Goal: Information Seeking & Learning: Learn about a topic

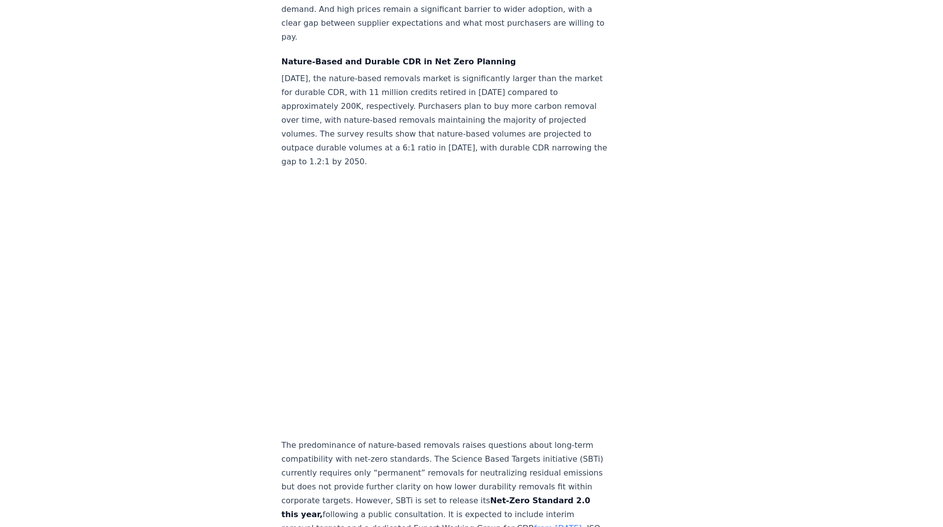
scroll to position [1189, 0]
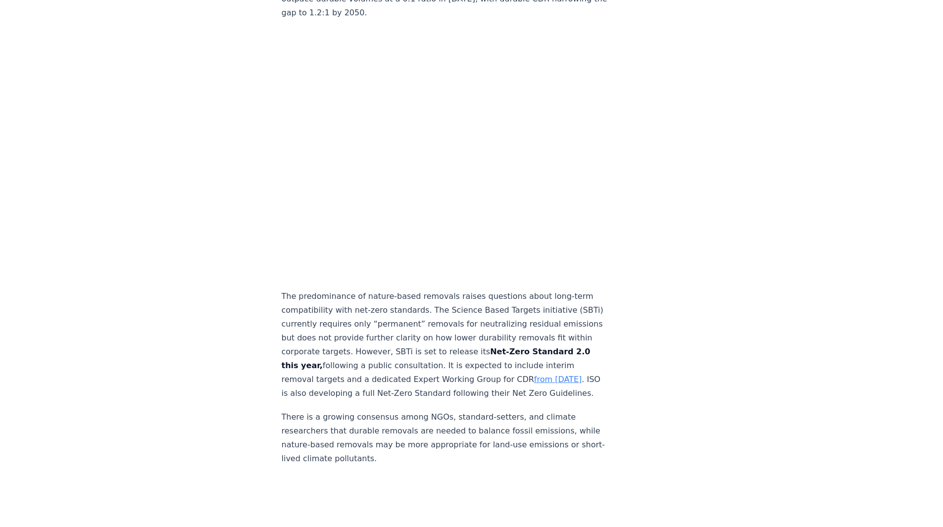
scroll to position [1387, 0]
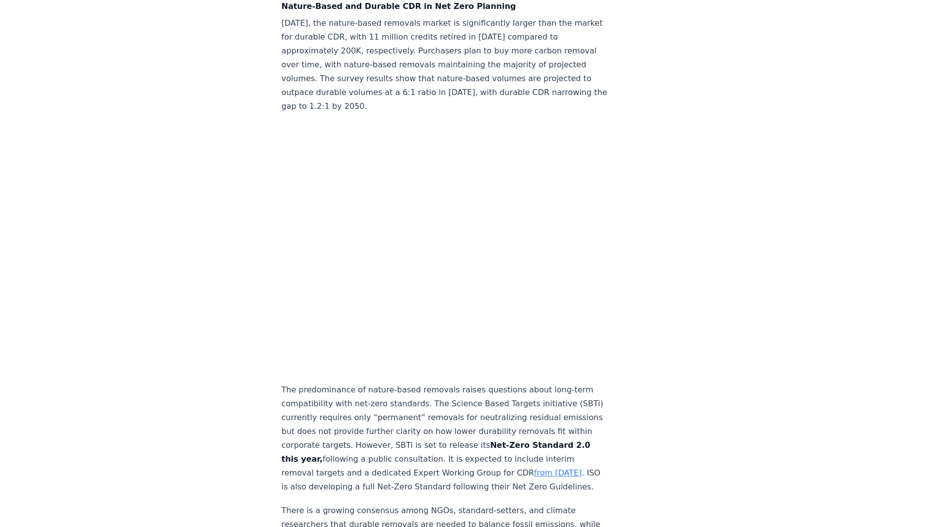
scroll to position [1238, 0]
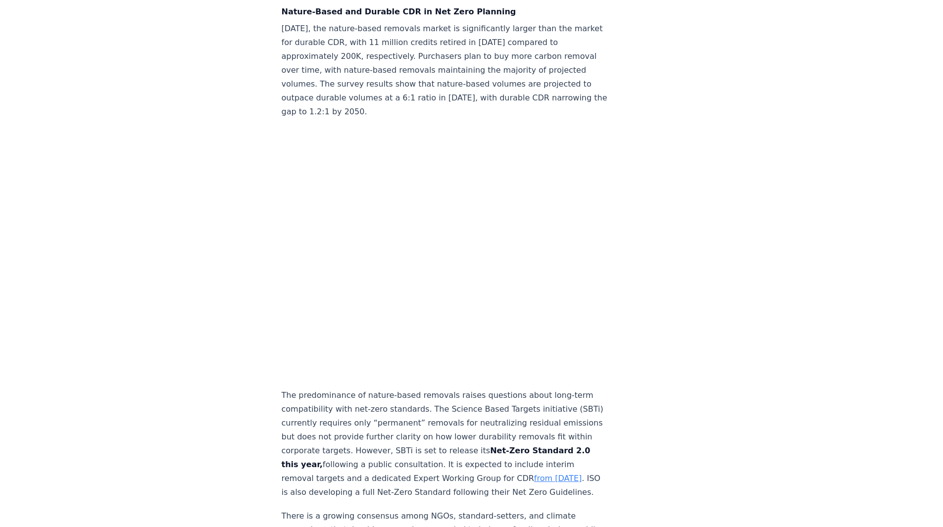
drag, startPoint x: 266, startPoint y: 230, endPoint x: 280, endPoint y: 197, distance: 36.2
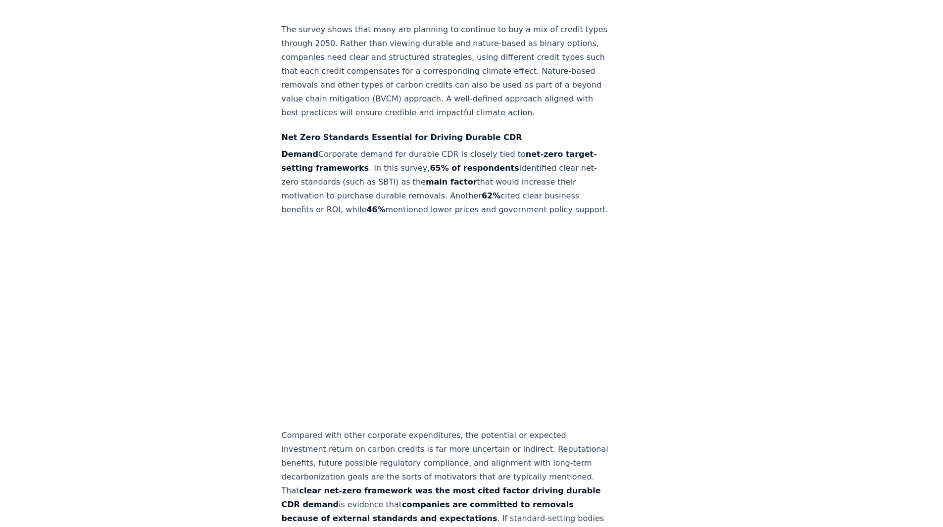
scroll to position [2080, 0]
